Goal: Task Accomplishment & Management: Complete application form

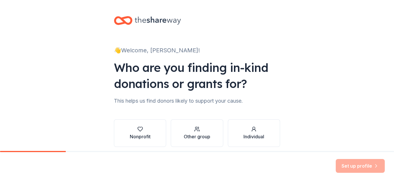
click at [135, 133] on div "Nonprofit" at bounding box center [140, 133] width 21 height 14
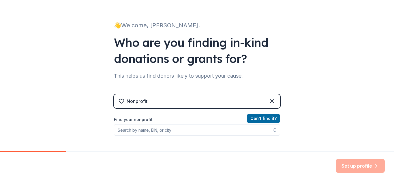
scroll to position [58, 0]
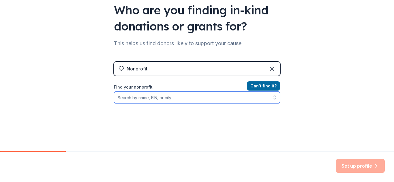
click at [157, 97] on input "Find your nonprofit" at bounding box center [197, 98] width 166 height 12
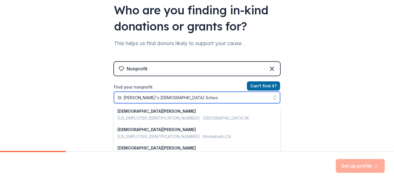
type input "[GEOGRAPHIC_DATA][DEMOGRAPHIC_DATA]"
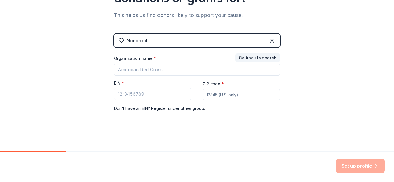
scroll to position [86, 0]
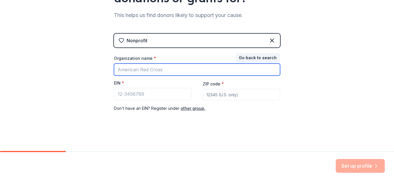
click at [162, 72] on input "Organization name *" at bounding box center [197, 70] width 166 height 12
type input "[GEOGRAPHIC_DATA][DEMOGRAPHIC_DATA]"
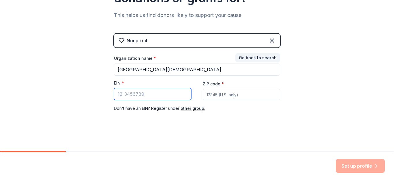
click at [138, 93] on input "EIN *" at bounding box center [152, 94] width 77 height 12
type input "[US_EMPLOYER_IDENTIFICATION_NUMBER]"
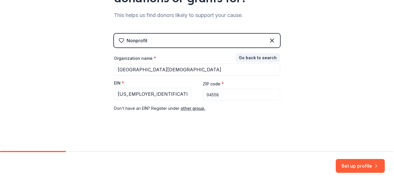
type input "94558"
click at [361, 165] on button "Set up profile" at bounding box center [359, 166] width 49 height 14
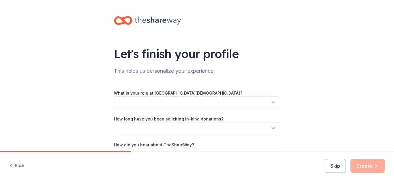
click at [160, 99] on button "button" at bounding box center [197, 103] width 166 height 12
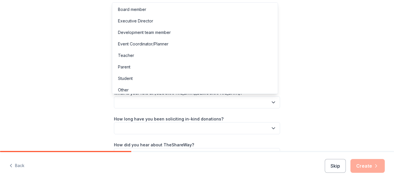
click at [137, 45] on div "Event Coordinator/Planner" at bounding box center [143, 44] width 50 height 7
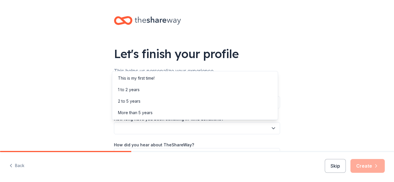
click at [157, 127] on button "button" at bounding box center [197, 128] width 166 height 12
click at [134, 79] on div "This is my first time!" at bounding box center [136, 78] width 37 height 7
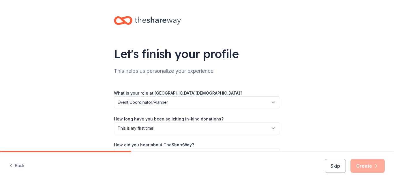
scroll to position [37, 0]
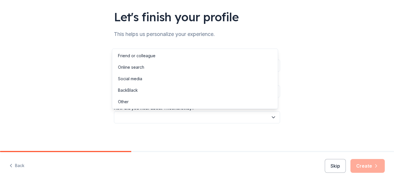
click at [152, 118] on button "button" at bounding box center [197, 117] width 166 height 12
click at [129, 68] on div "Online search" at bounding box center [131, 67] width 26 height 7
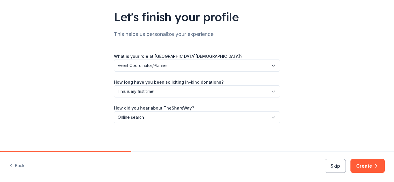
click at [365, 162] on button "Create" at bounding box center [367, 166] width 34 height 14
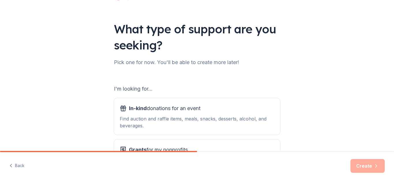
scroll to position [58, 0]
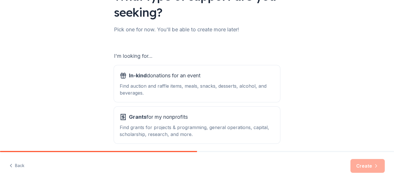
click at [169, 84] on div "Find auction and raffle items, meals, snacks, desserts, alcohol, and beverages." at bounding box center [197, 90] width 154 height 14
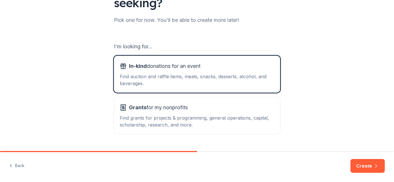
scroll to position [81, 0]
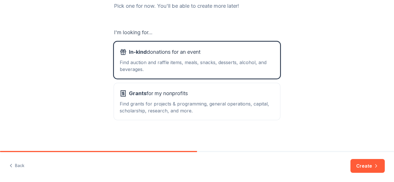
click at [366, 167] on button "Create" at bounding box center [367, 166] width 34 height 14
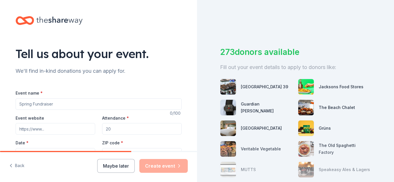
click at [77, 105] on input "Event name *" at bounding box center [99, 105] width 166 height 12
type input "Main Event - Boots, Bubbles and BBQ"
type input "https://school.stjohnsnapa.org/"
click at [126, 131] on input "Attendance *" at bounding box center [142, 129] width 80 height 12
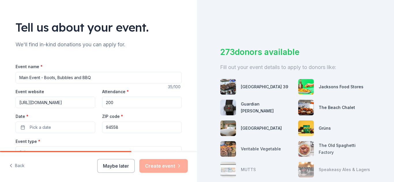
scroll to position [58, 0]
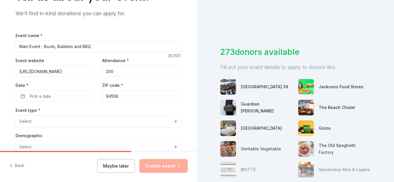
type input "200"
click at [59, 94] on button "Pick a date" at bounding box center [56, 97] width 80 height 12
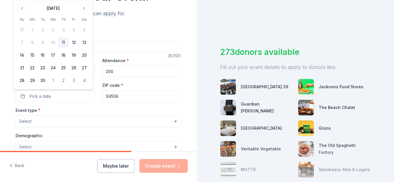
click at [84, 7] on button "Go to next month" at bounding box center [84, 8] width 8 height 8
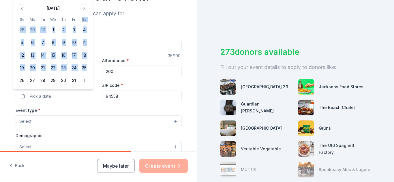
click at [84, 16] on th "Sa" at bounding box center [84, 19] width 10 height 6
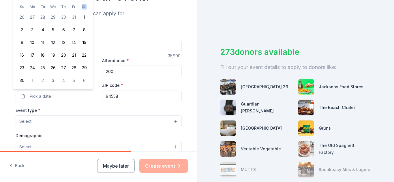
click at [84, 7] on th "Sa" at bounding box center [84, 7] width 10 height 6
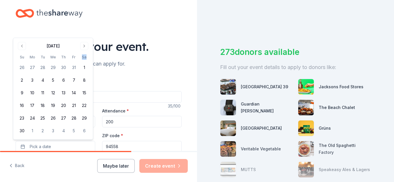
scroll to position [0, 0]
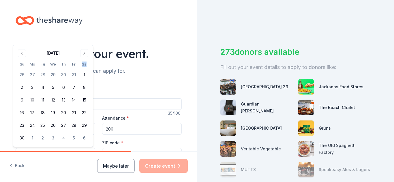
click at [84, 53] on button "Go to next month" at bounding box center [84, 53] width 8 height 8
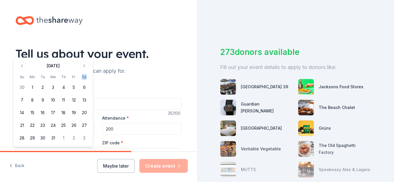
click at [81, 65] on button "Go to next month" at bounding box center [84, 66] width 8 height 8
click at [86, 78] on button "Go to next month" at bounding box center [84, 79] width 8 height 8
click at [85, 66] on button "Go to next month" at bounding box center [84, 66] width 8 height 8
click at [82, 123] on button "25" at bounding box center [84, 125] width 10 height 10
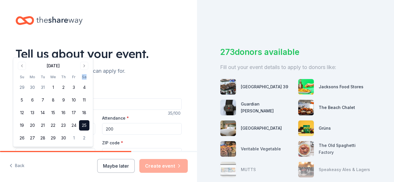
click at [84, 125] on button "25" at bounding box center [84, 125] width 10 height 10
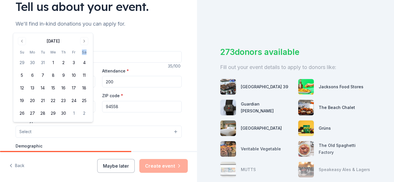
scroll to position [58, 0]
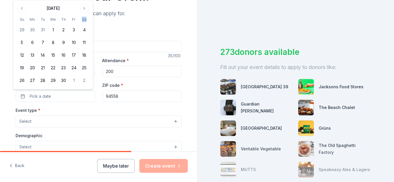
click at [86, 67] on button "25" at bounding box center [84, 68] width 10 height 10
click at [59, 120] on button "Select" at bounding box center [99, 122] width 166 height 12
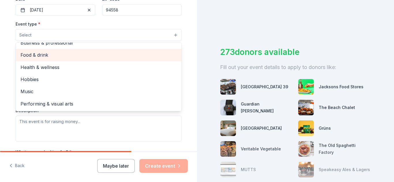
scroll to position [0, 0]
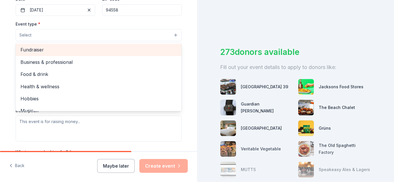
click at [30, 47] on span "Fundraiser" at bounding box center [98, 49] width 156 height 7
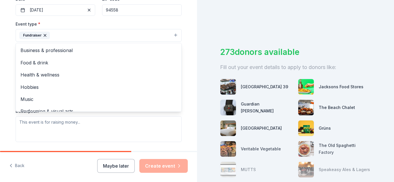
click at [106, 133] on div "Event type * Fundraiser Business & professional Food & drink Health & wellness …" at bounding box center [99, 81] width 166 height 122
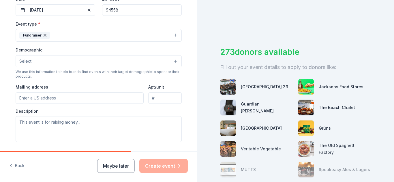
click at [39, 60] on button "Select" at bounding box center [99, 61] width 166 height 12
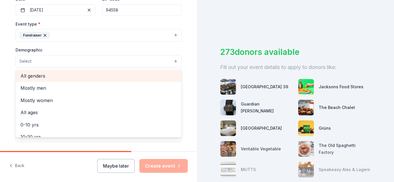
click at [30, 77] on span "All genders" at bounding box center [98, 75] width 156 height 7
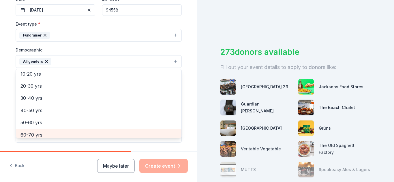
scroll to position [23, 0]
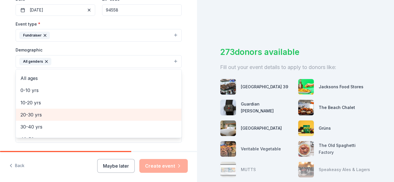
click at [35, 117] on span "20-30 yrs" at bounding box center [98, 114] width 156 height 7
click at [34, 115] on span "30-40 yrs" at bounding box center [98, 114] width 156 height 7
click at [34, 117] on span "40-50 yrs" at bounding box center [98, 114] width 156 height 7
click at [34, 117] on span "50-60 yrs" at bounding box center [98, 114] width 156 height 7
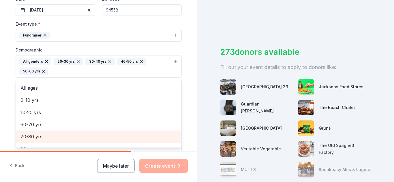
click at [37, 135] on span "70-80 yrs" at bounding box center [98, 136] width 156 height 7
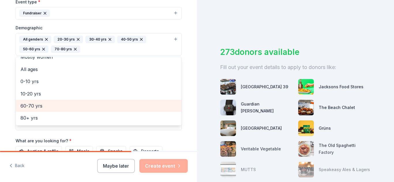
scroll to position [173, 0]
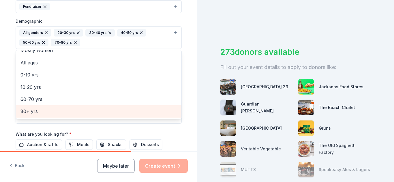
click at [29, 112] on span "80+ yrs" at bounding box center [98, 111] width 156 height 7
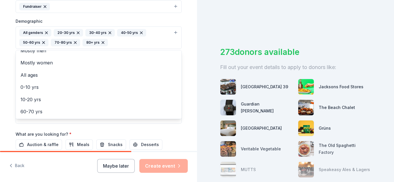
click at [3, 72] on div "Tell us about your event. We'll find in-kind donations you can apply for. Event…" at bounding box center [98, 24] width 197 height 394
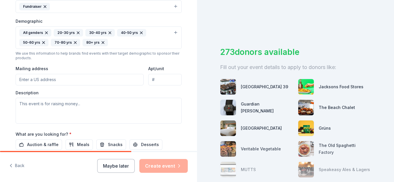
click at [35, 80] on input "Mailing address" at bounding box center [80, 80] width 128 height 12
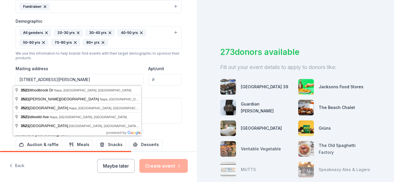
type input "[STREET_ADDRESS][PERSON_NAME]"
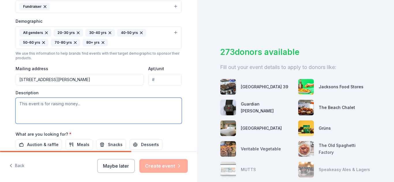
click at [90, 103] on textarea at bounding box center [99, 111] width 166 height 26
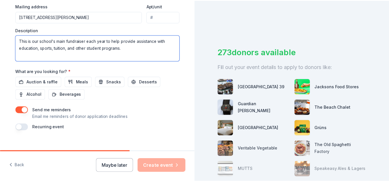
scroll to position [243, 0]
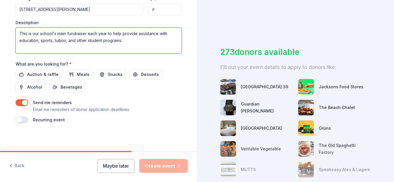
type textarea "This is our school's main fundraiser each year to help provide assistance with …"
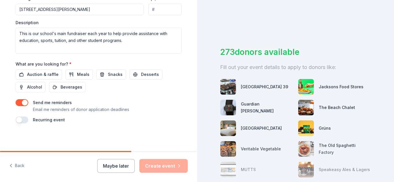
click at [31, 88] on span "Alcohol" at bounding box center [34, 87] width 15 height 7
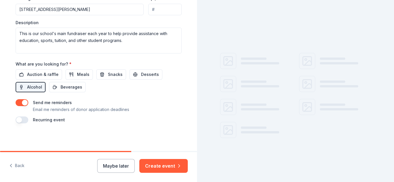
click at [71, 74] on button "Meals" at bounding box center [78, 74] width 27 height 10
click at [45, 76] on span "Auction & raffle" at bounding box center [42, 74] width 31 height 7
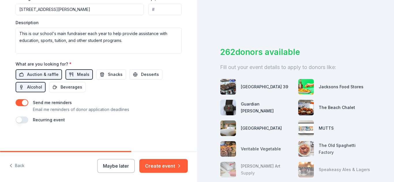
click at [156, 167] on button "Create event" at bounding box center [163, 166] width 48 height 14
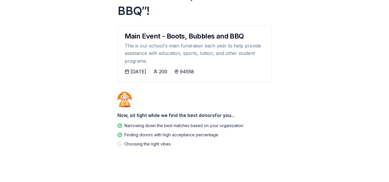
scroll to position [70, 0]
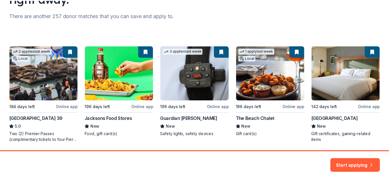
scroll to position [86, 0]
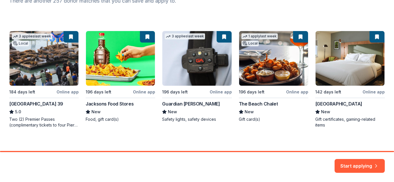
click at [358, 162] on button "Start applying" at bounding box center [359, 163] width 50 height 14
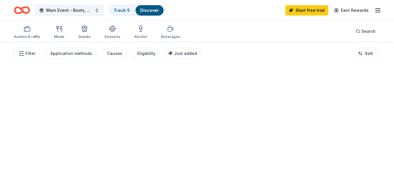
click at [368, 165] on div at bounding box center [197, 112] width 394 height 140
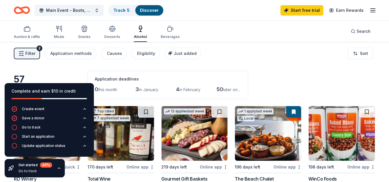
click at [32, 128] on div "Go to track" at bounding box center [31, 127] width 19 height 5
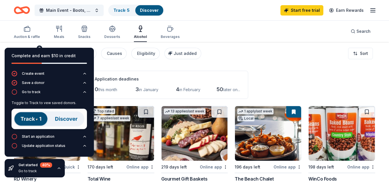
click at [275, 75] on div "57 results in Napa, CA Application deadlines 0 this month 3 in January 4 in Feb…" at bounding box center [195, 85] width 362 height 28
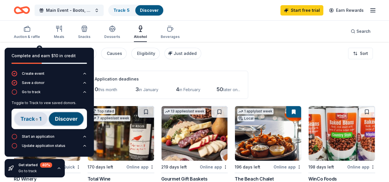
click at [29, 122] on img at bounding box center [49, 119] width 75 height 20
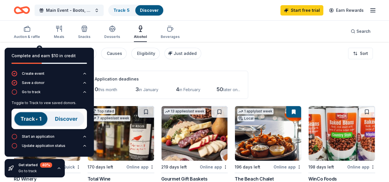
click at [32, 118] on img at bounding box center [49, 119] width 75 height 20
click at [39, 138] on div "Start an application" at bounding box center [38, 137] width 33 height 5
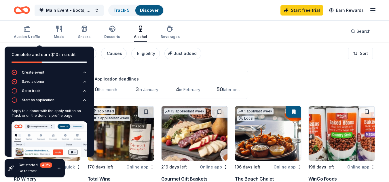
click at [34, 91] on div "Go to track" at bounding box center [31, 91] width 19 height 5
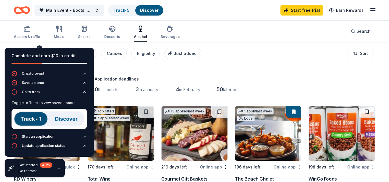
click at [264, 72] on div "57 results in Napa, CA Application deadlines 0 this month 3 in January 4 in Feb…" at bounding box center [195, 85] width 362 height 28
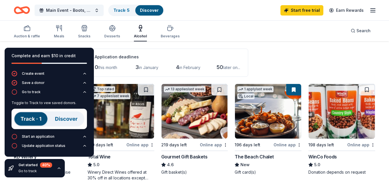
scroll to position [29, 0]
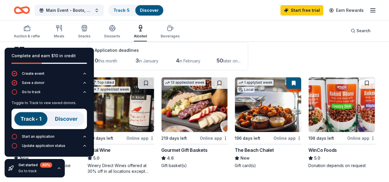
click at [60, 170] on icon "button" at bounding box center [59, 168] width 5 height 5
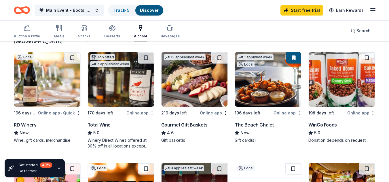
scroll to position [58, 0]
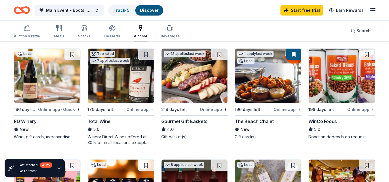
click at [78, 110] on html "Main Event - Boots, Bubbles and BBQ Track · 5 Discover Start free trial Earn Re…" at bounding box center [194, 33] width 389 height 182
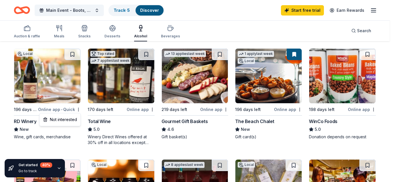
click at [69, 109] on html "Main Event - Boots, Bubbles and BBQ Track · 5 Discover Start free trial Earn Re…" at bounding box center [197, 33] width 394 height 182
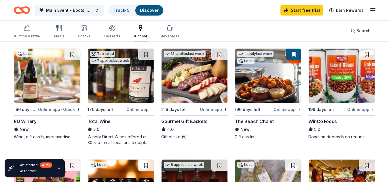
click at [34, 73] on img at bounding box center [47, 76] width 66 height 55
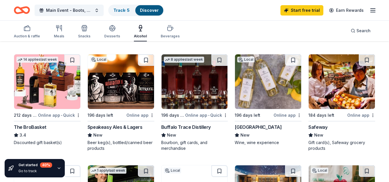
scroll to position [173, 0]
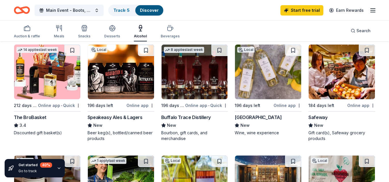
click at [32, 98] on img at bounding box center [47, 72] width 66 height 55
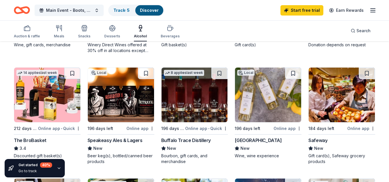
scroll to position [144, 0]
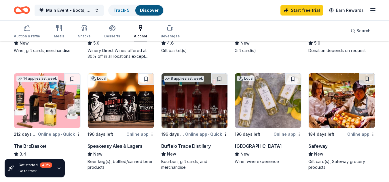
click at [321, 115] on img at bounding box center [342, 100] width 66 height 55
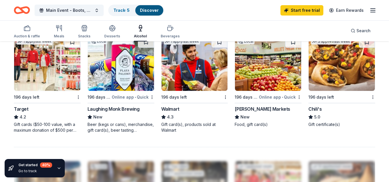
scroll to position [403, 0]
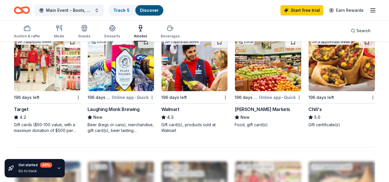
click at [37, 78] on img at bounding box center [47, 64] width 66 height 55
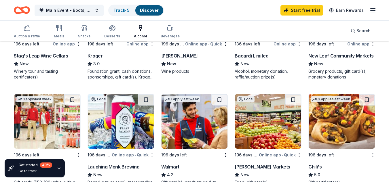
scroll to position [288, 0]
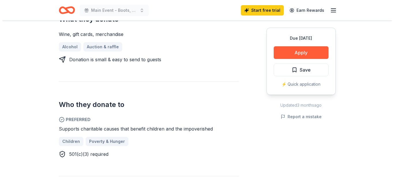
scroll to position [259, 0]
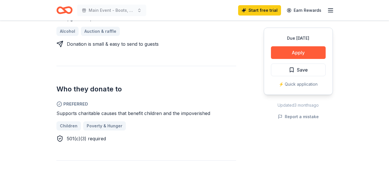
click at [289, 51] on button "Apply" at bounding box center [298, 52] width 55 height 13
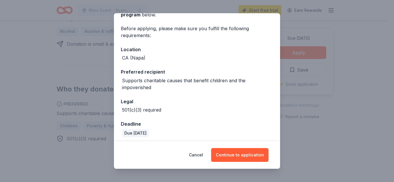
scroll to position [40, 0]
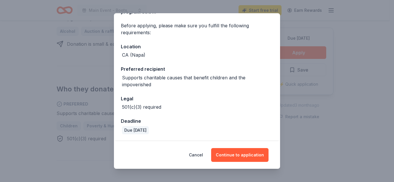
click at [232, 155] on button "Continue to application" at bounding box center [239, 155] width 57 height 14
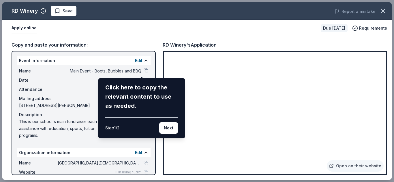
click at [166, 128] on button "Next" at bounding box center [168, 128] width 19 height 12
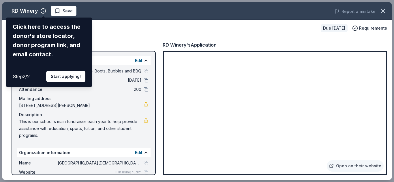
click at [56, 76] on button "Start applying!" at bounding box center [65, 77] width 39 height 12
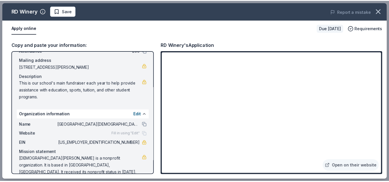
scroll to position [40, 0]
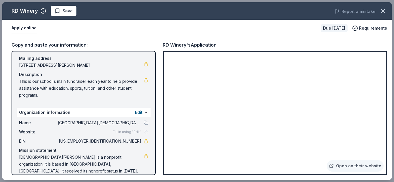
click at [385, 8] on icon "button" at bounding box center [383, 11] width 8 height 8
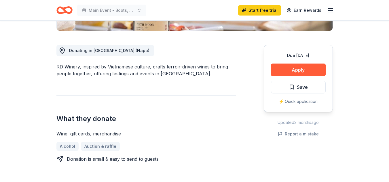
scroll to position [115, 0]
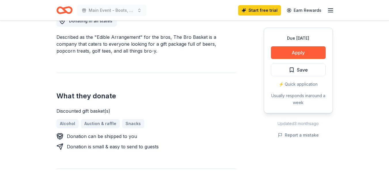
scroll to position [115, 0]
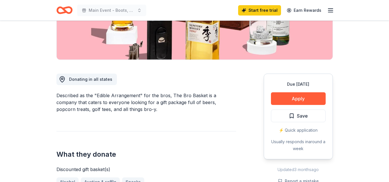
click at [262, 9] on link "Start free trial" at bounding box center [259, 10] width 43 height 10
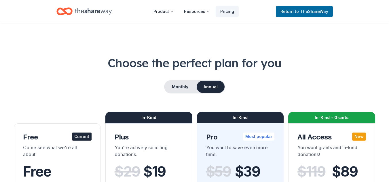
click at [306, 12] on span "to TheShareWay" at bounding box center [311, 11] width 33 height 5
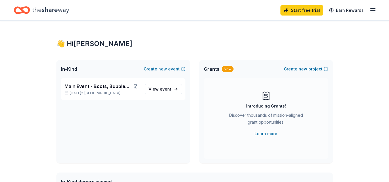
click at [375, 11] on icon "button" at bounding box center [373, 10] width 7 height 7
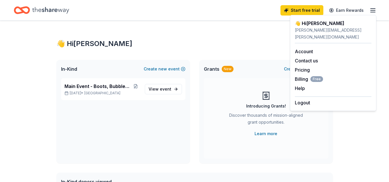
click at [376, 10] on icon "button" at bounding box center [373, 10] width 7 height 7
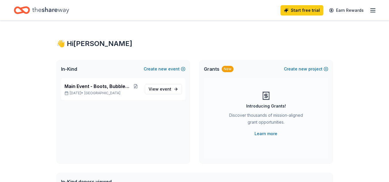
click at [43, 11] on icon "Home" at bounding box center [50, 10] width 37 height 12
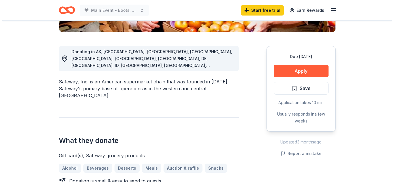
scroll to position [173, 0]
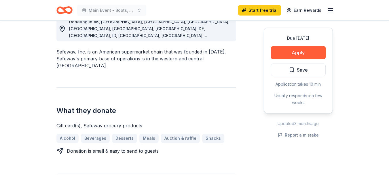
click at [286, 48] on button "Apply" at bounding box center [298, 52] width 55 height 13
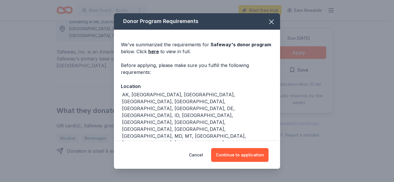
click at [242, 154] on button "Continue to application" at bounding box center [239, 155] width 57 height 14
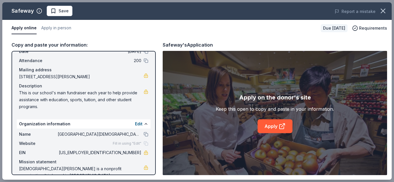
scroll to position [40, 0]
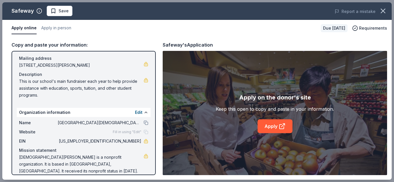
click at [269, 124] on link "Apply" at bounding box center [274, 127] width 35 height 14
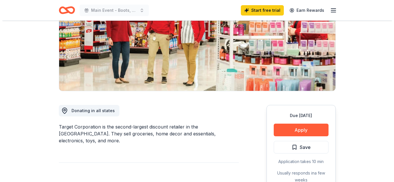
scroll to position [86, 0]
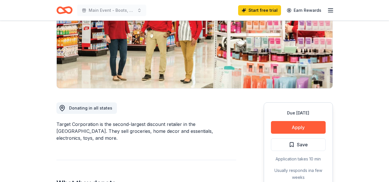
click at [299, 123] on button "Apply" at bounding box center [298, 127] width 55 height 13
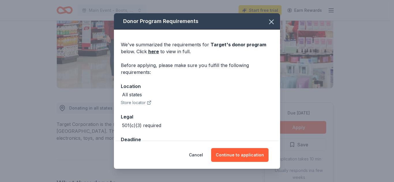
click at [234, 153] on button "Continue to application" at bounding box center [239, 155] width 57 height 14
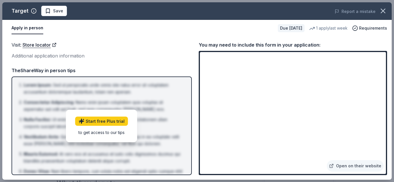
click at [355, 167] on link "Open on their website" at bounding box center [354, 166] width 57 height 12
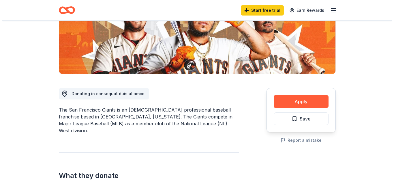
scroll to position [115, 0]
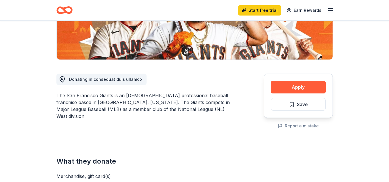
click at [296, 88] on button "Apply" at bounding box center [298, 87] width 55 height 13
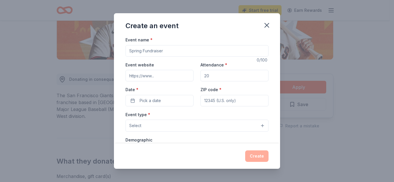
click at [146, 49] on input "Event name *" at bounding box center [196, 51] width 143 height 12
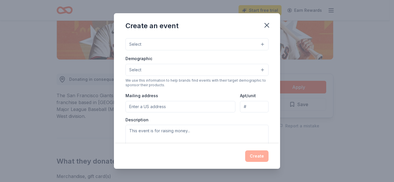
scroll to position [0, 0]
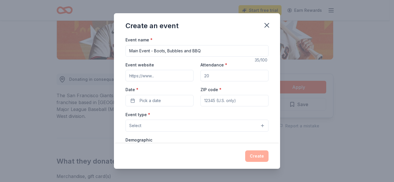
type input "Main Event - Boots, Bubbles and BBQ"
click at [157, 76] on input "Event website" at bounding box center [159, 76] width 68 height 12
type input "[URL][DOMAIN_NAME]"
click at [223, 74] on input "Attendance *" at bounding box center [234, 76] width 68 height 12
type input "200"
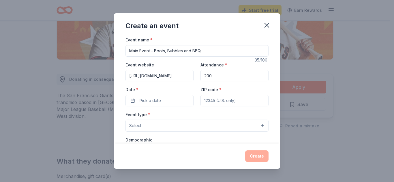
click at [174, 99] on button "Pick a date" at bounding box center [159, 101] width 68 height 12
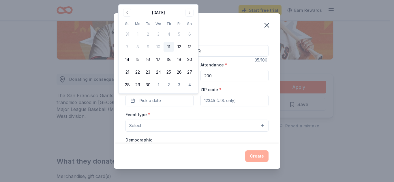
click at [191, 12] on button "Go to next month" at bounding box center [189, 13] width 8 height 8
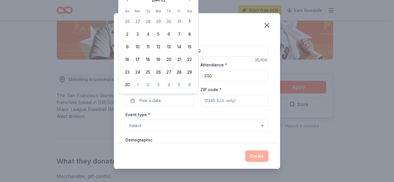
click at [191, 12] on th "Sa" at bounding box center [189, 11] width 10 height 6
click at [189, 2] on button "Go to next month" at bounding box center [189, 0] width 8 height 8
click at [190, 11] on button "Go to next month" at bounding box center [189, 13] width 8 height 8
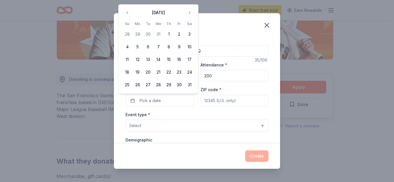
click at [190, 11] on button "Go to next month" at bounding box center [189, 13] width 8 height 8
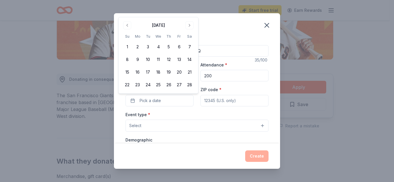
click at [191, 24] on button "Go to next month" at bounding box center [189, 25] width 8 height 8
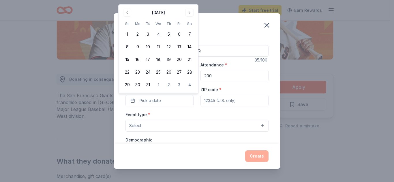
click at [187, 13] on button "Go to next month" at bounding box center [189, 13] width 8 height 8
click at [188, 71] on button "25" at bounding box center [189, 72] width 10 height 10
click at [210, 102] on input "ZIP code *" at bounding box center [234, 101] width 68 height 12
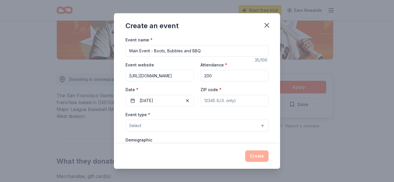
type input "94558"
click at [201, 125] on button "Select" at bounding box center [196, 126] width 143 height 12
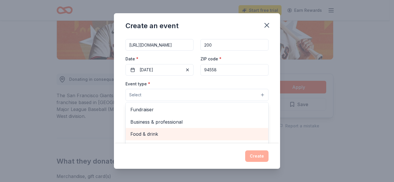
scroll to position [58, 0]
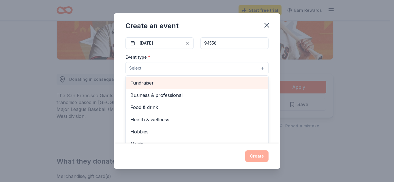
click at [145, 82] on span "Fundraiser" at bounding box center [196, 82] width 133 height 7
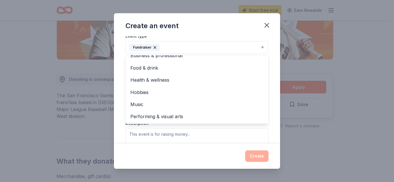
scroll to position [86, 0]
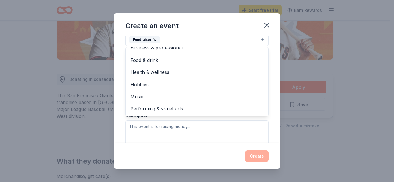
click at [198, 124] on div "Event type * Fundraiser Business & professional Food & drink Health & wellness …" at bounding box center [196, 86] width 143 height 122
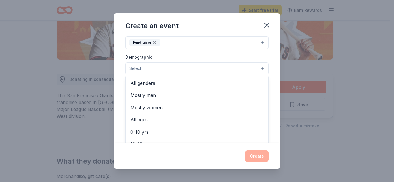
click at [169, 67] on button "Select" at bounding box center [196, 69] width 143 height 12
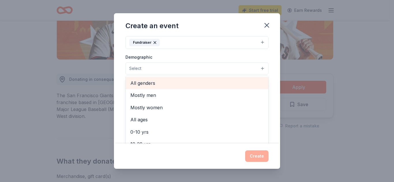
click at [156, 83] on span "All genders" at bounding box center [196, 83] width 133 height 7
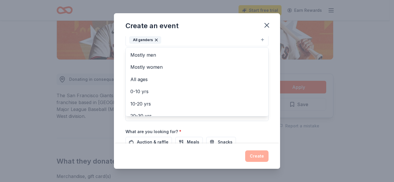
click at [118, 111] on div "Event name * Main Event - Boots, Bubbles and BBQ 35 /100 Event website [URL][DO…" at bounding box center [197, 89] width 166 height 107
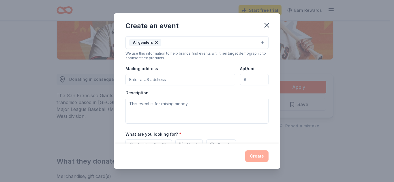
click at [149, 80] on input "Mailing address" at bounding box center [180, 80] width 110 height 12
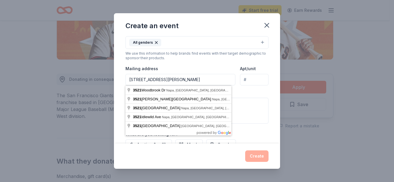
type input "[STREET_ADDRESS][PERSON_NAME]"
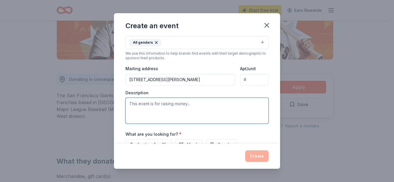
click at [143, 107] on textarea at bounding box center [196, 111] width 143 height 26
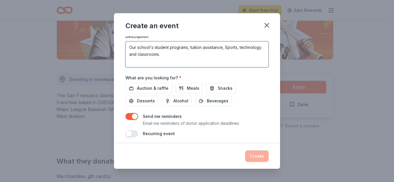
scroll to position [167, 0]
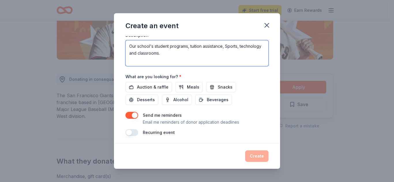
click at [227, 46] on textarea "Our school's student programs, tuition assistance, Sports, technology and class…" at bounding box center [196, 53] width 143 height 26
type textarea "Our school's student programs, tuition assistance, sports, technology and class…"
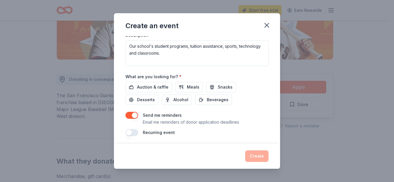
click at [156, 89] on span "Auction & raffle" at bounding box center [152, 87] width 31 height 7
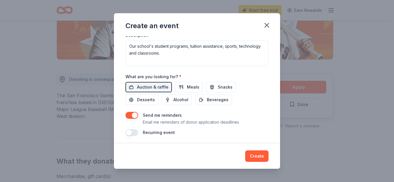
click at [185, 87] on button "Meals" at bounding box center [188, 87] width 27 height 10
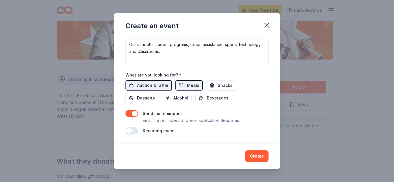
click at [253, 155] on button "Create" at bounding box center [256, 157] width 23 height 12
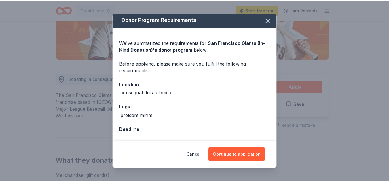
scroll to position [2, 0]
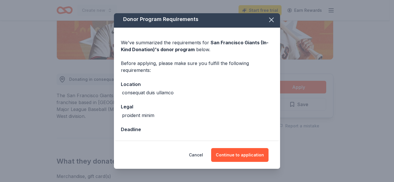
click at [235, 146] on div "Cancel Continue to application" at bounding box center [197, 155] width 166 height 28
click at [236, 151] on button "Continue to application" at bounding box center [239, 155] width 57 height 14
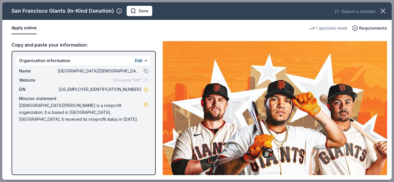
click at [28, 27] on button "Apply online" at bounding box center [24, 28] width 25 height 12
click at [368, 29] on span "Requirements" at bounding box center [373, 28] width 28 height 7
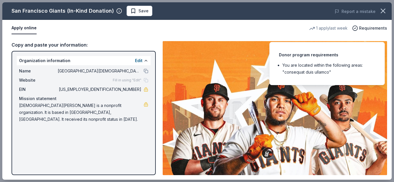
click at [368, 29] on span "Requirements" at bounding box center [373, 28] width 28 height 7
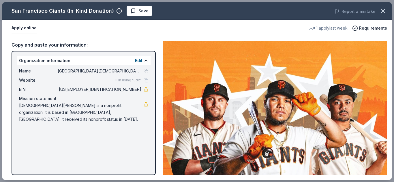
click at [326, 132] on img at bounding box center [274, 108] width 224 height 134
click at [384, 12] on icon "button" at bounding box center [383, 11] width 8 height 8
